Goal: Task Accomplishment & Management: Manage account settings

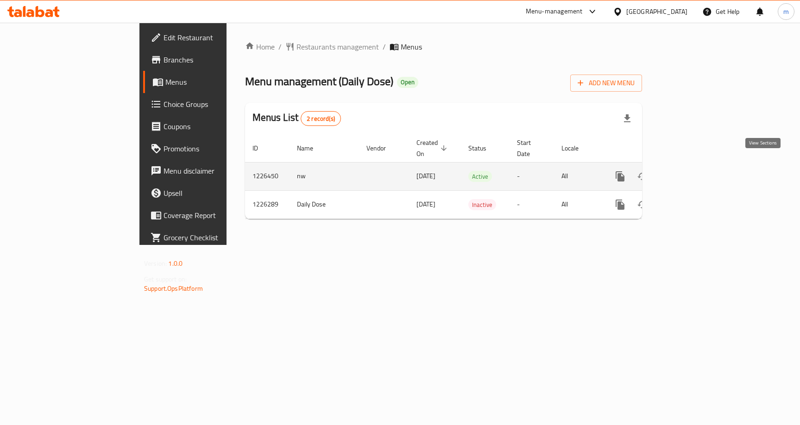
click at [691, 172] on icon "enhanced table" at bounding box center [687, 176] width 8 height 8
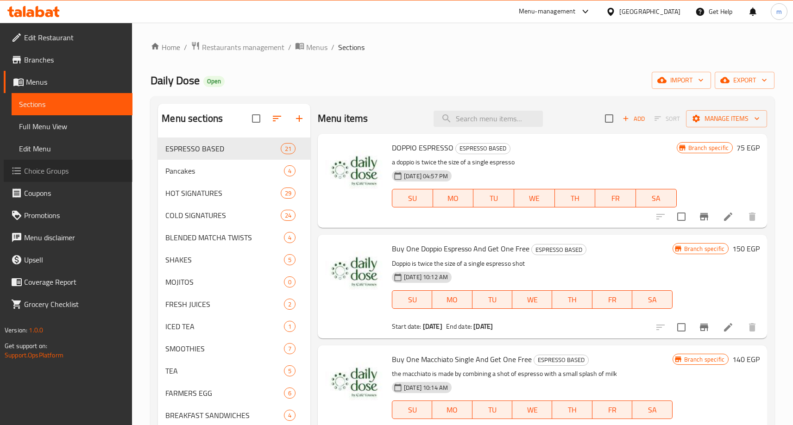
click at [57, 169] on span "Choice Groups" at bounding box center [74, 170] width 101 height 11
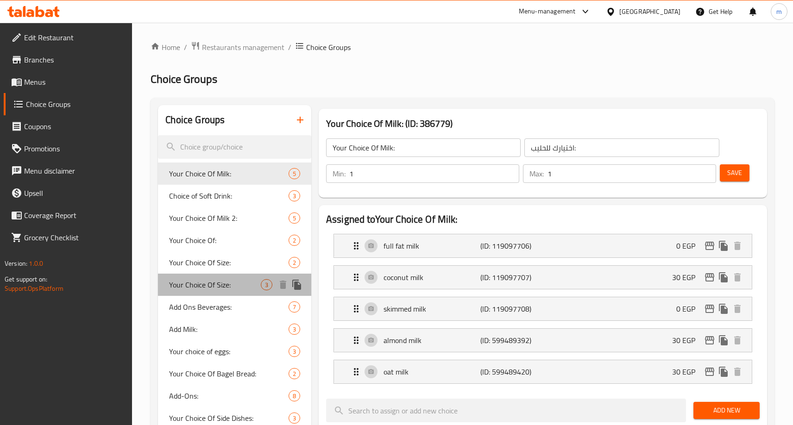
click at [219, 289] on span "Your Choice Of Size:" at bounding box center [215, 284] width 92 height 11
type input "Your Choice Of Size:"
type input "اختيارك للحجم:"
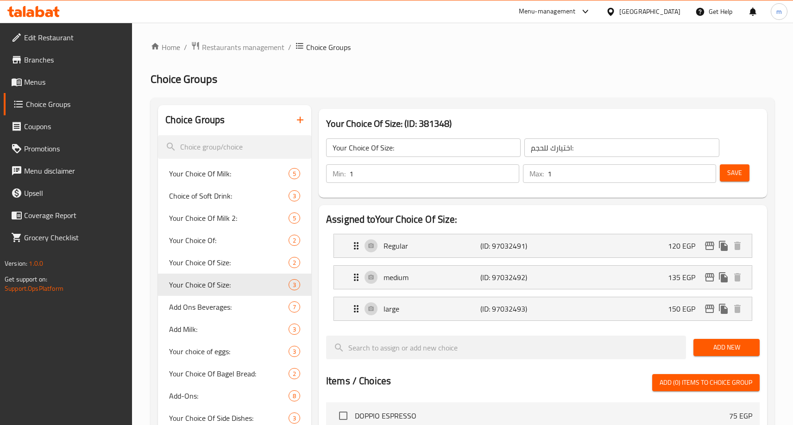
click at [508, 83] on h2 "Choice Groups" at bounding box center [463, 79] width 624 height 15
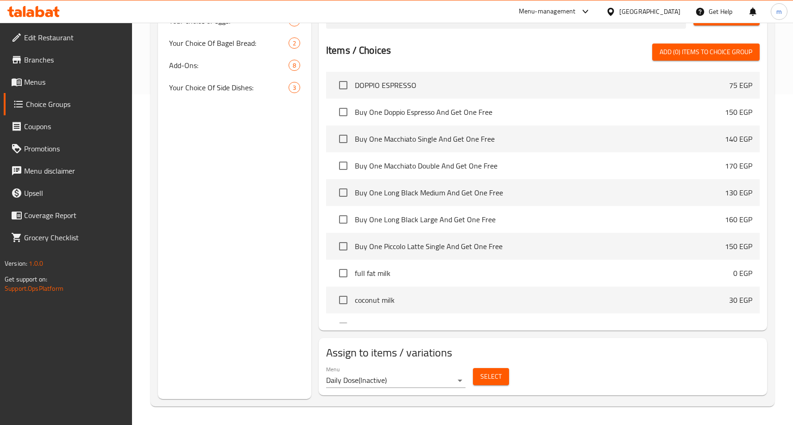
scroll to position [53, 0]
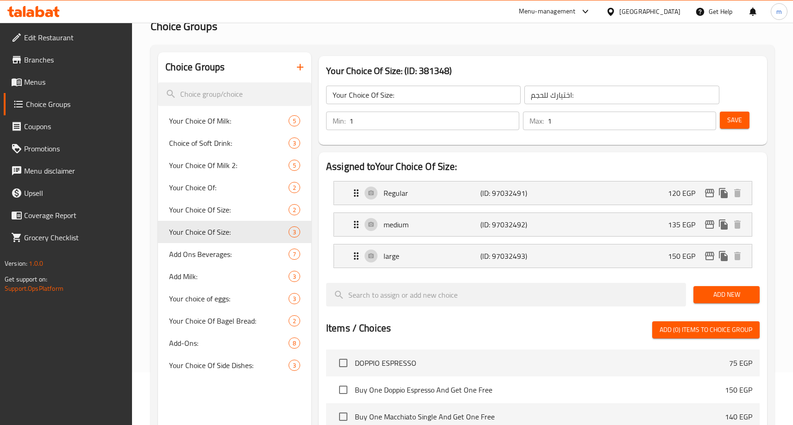
click at [430, 27] on h2 "Choice Groups" at bounding box center [463, 26] width 624 height 15
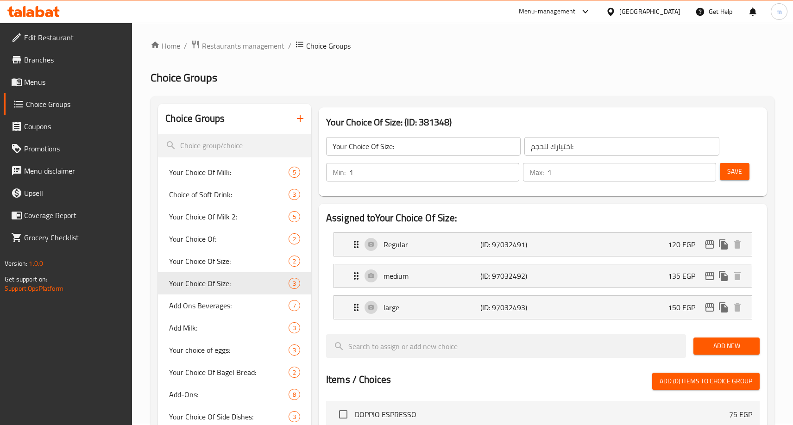
scroll to position [0, 0]
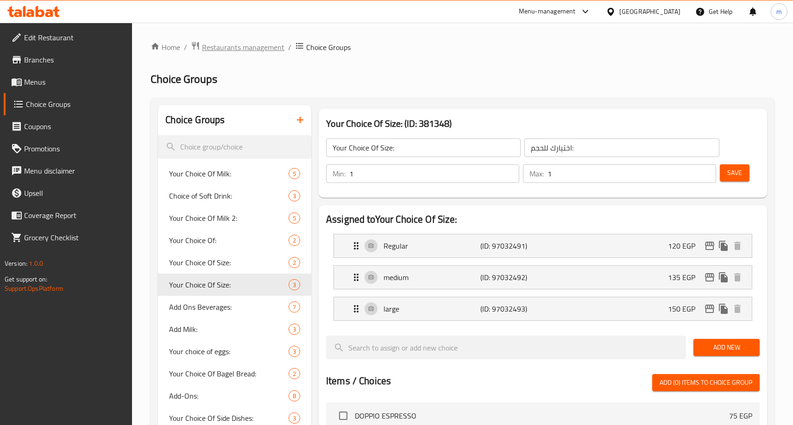
click at [253, 44] on span "Restaurants management" at bounding box center [243, 47] width 82 height 11
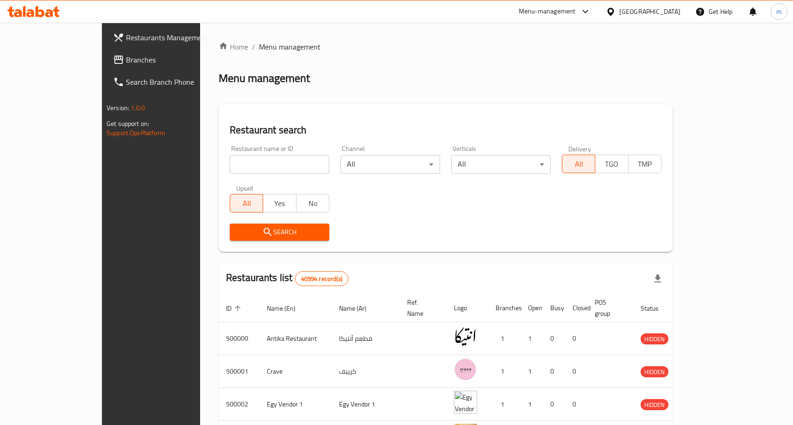
click at [126, 63] on span "Branches" at bounding box center [176, 59] width 101 height 11
